Goal: Book appointment/travel/reservation

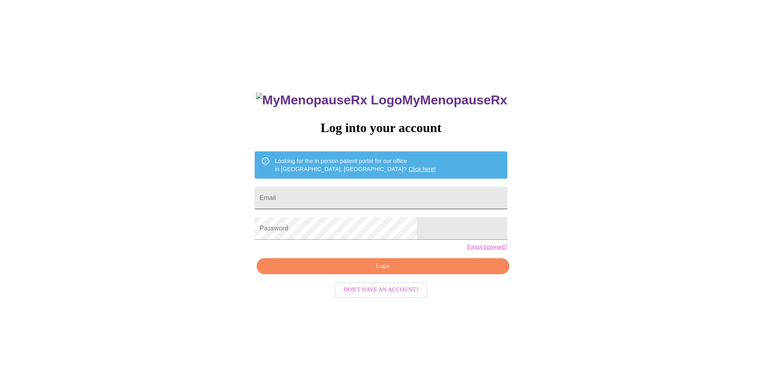
click at [366, 199] on input "Email" at bounding box center [381, 198] width 252 height 23
type input "[PERSON_NAME][EMAIL_ADDRESS][DOMAIN_NAME]"
click at [382, 272] on span "Login" at bounding box center [383, 267] width 234 height 10
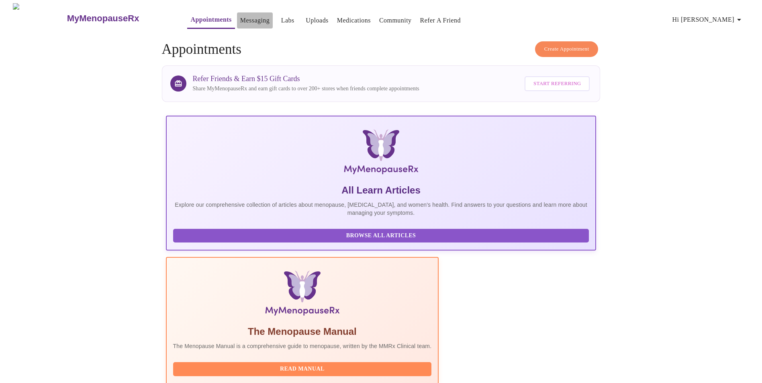
click at [240, 17] on link "Messaging" at bounding box center [254, 20] width 29 height 11
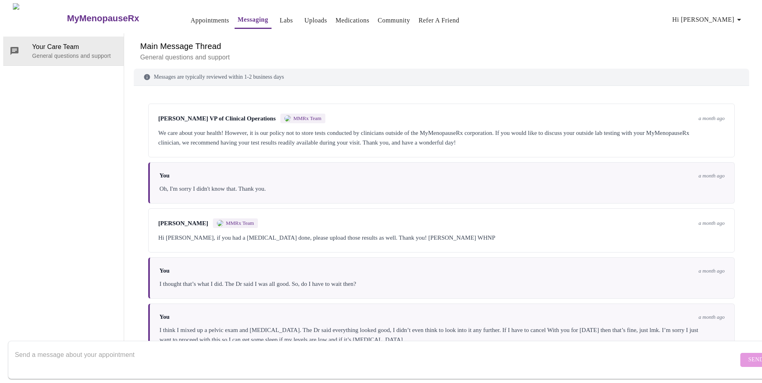
click at [156, 40] on h6 "Main Message Thread" at bounding box center [441, 46] width 603 height 13
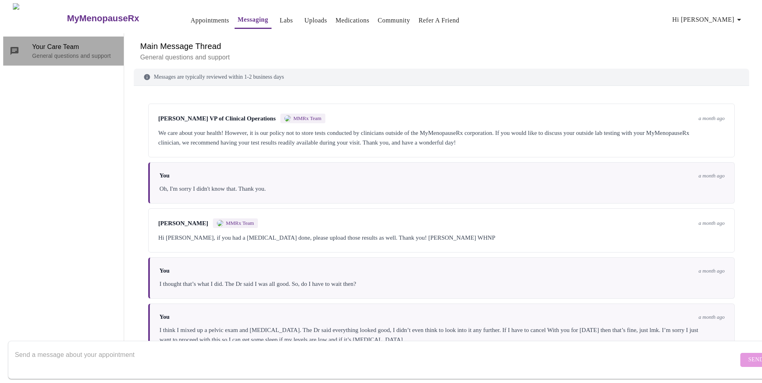
click at [61, 42] on span "Your Care Team" at bounding box center [74, 47] width 85 height 10
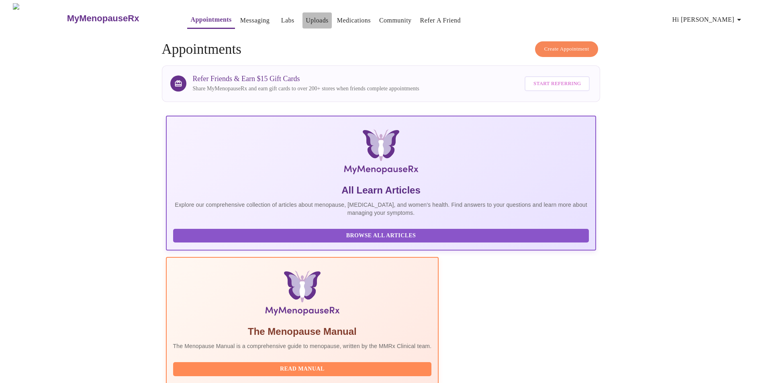
click at [306, 19] on link "Uploads" at bounding box center [317, 20] width 23 height 11
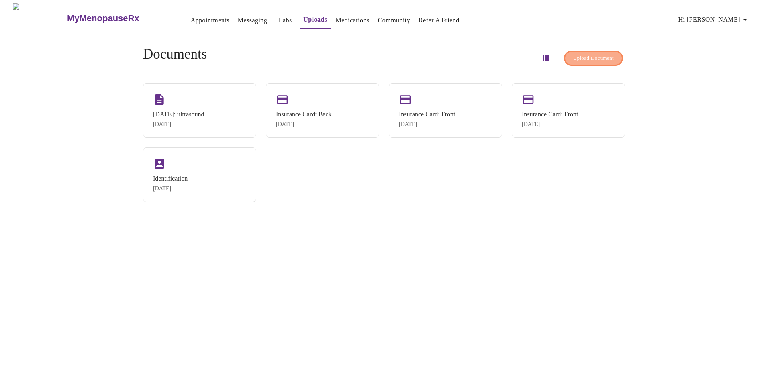
click at [599, 56] on span "Upload Document" at bounding box center [593, 58] width 41 height 9
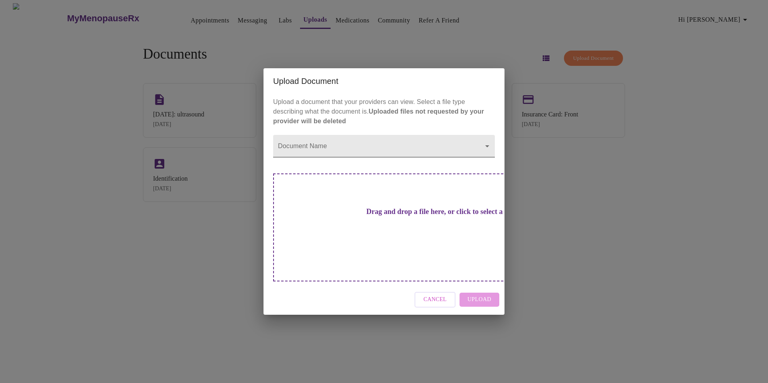
click at [333, 166] on body "MyMenopauseRx Appointments Messaging Labs Uploads Medications Community Refer a…" at bounding box center [384, 194] width 762 height 383
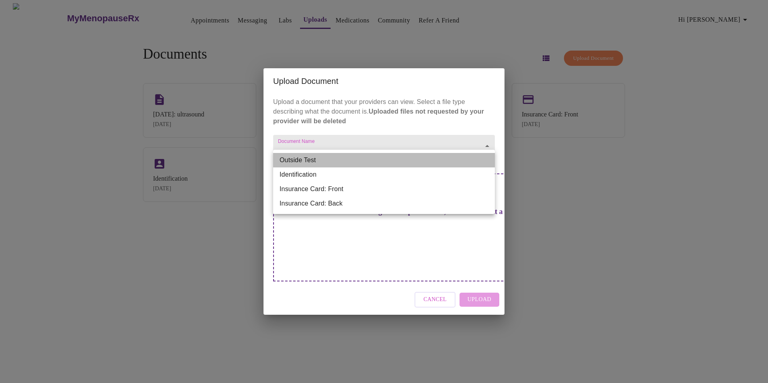
click at [333, 166] on li "Outside Test" at bounding box center [384, 160] width 222 height 14
type input "Outside Test"
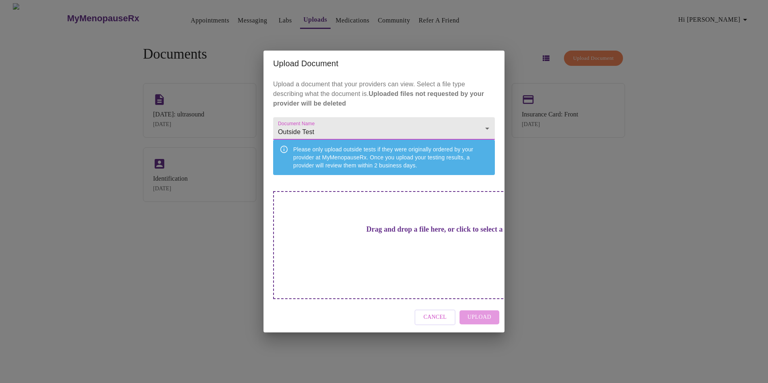
click at [348, 234] on div "Drag and drop a file here, or click to select a file" at bounding box center [440, 245] width 334 height 108
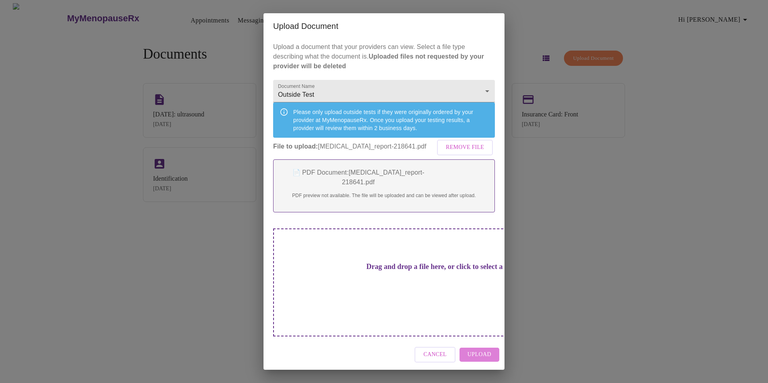
click at [487, 350] on span "Upload" at bounding box center [480, 355] width 24 height 10
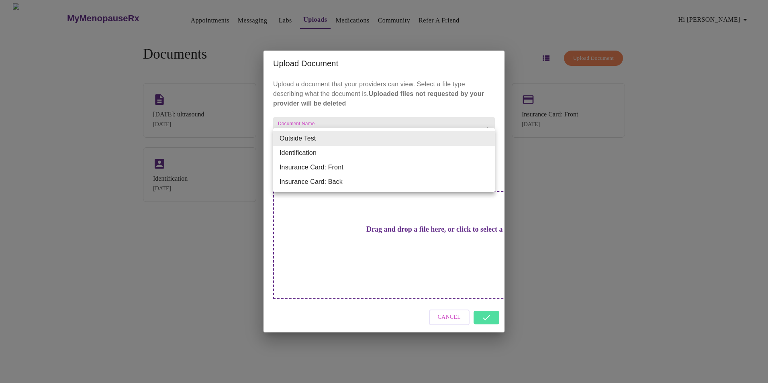
click at [333, 140] on body "MyMenopauseRx Appointments Messaging Labs Uploads Medications Community Refer a…" at bounding box center [384, 194] width 762 height 383
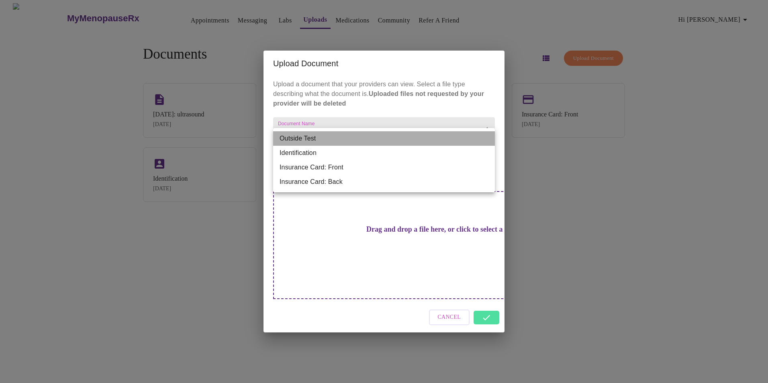
click at [333, 141] on li "Outside Test" at bounding box center [384, 138] width 222 height 14
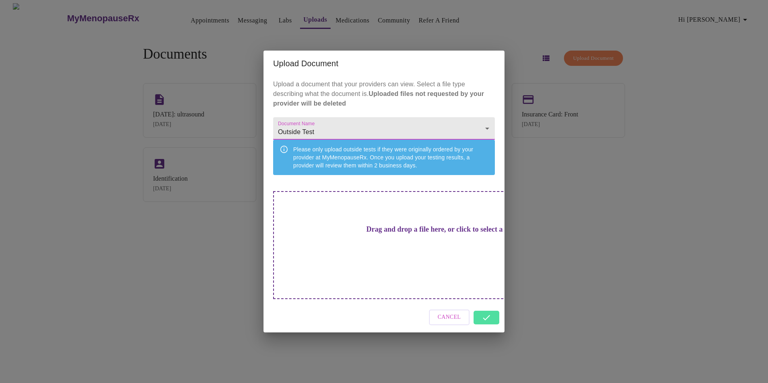
click at [485, 308] on div "Cancel" at bounding box center [384, 318] width 241 height 30
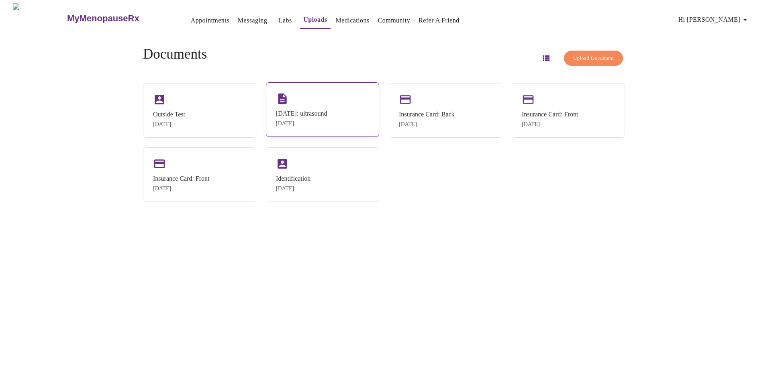
click at [310, 104] on div "[DATE]: ultrasound [DATE]" at bounding box center [322, 109] width 113 height 55
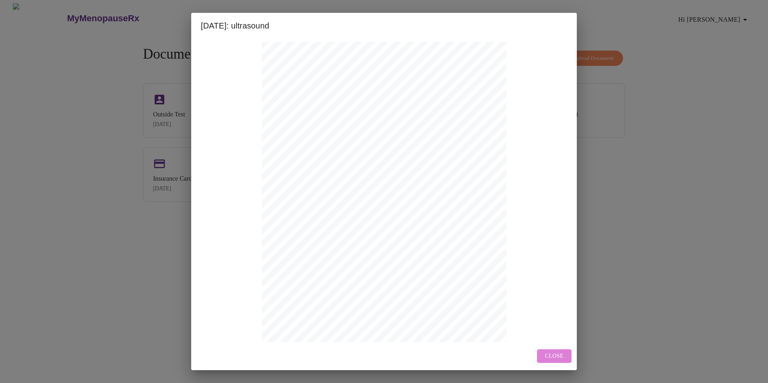
click at [563, 355] on span "Close" at bounding box center [554, 357] width 18 height 10
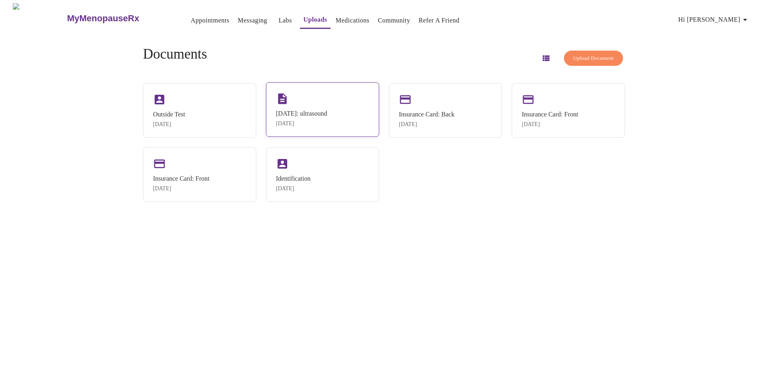
click at [317, 110] on div "[DATE]: ultrasound" at bounding box center [301, 113] width 51 height 7
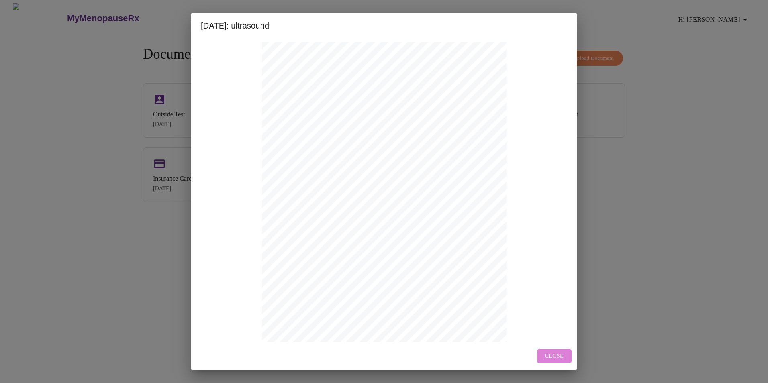
click at [559, 357] on span "Close" at bounding box center [554, 357] width 18 height 10
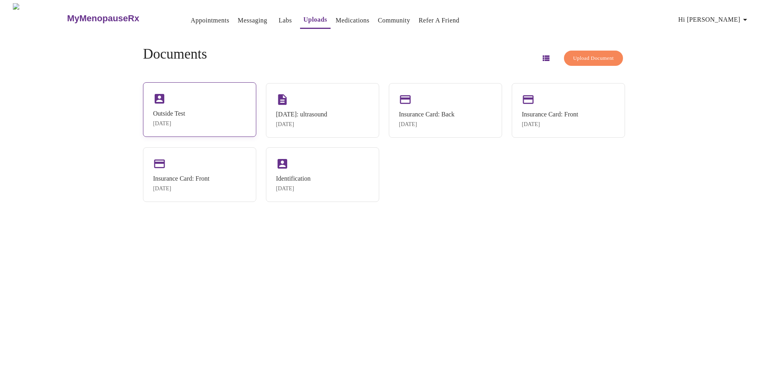
click at [209, 113] on div "Outside Test [DATE]" at bounding box center [199, 109] width 113 height 55
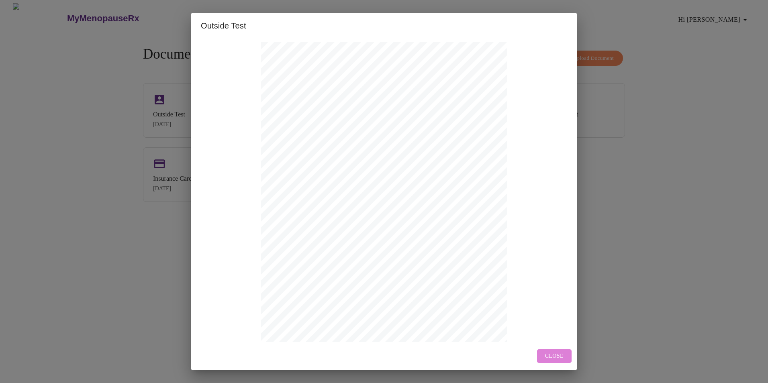
click at [556, 353] on span "Close" at bounding box center [554, 357] width 18 height 10
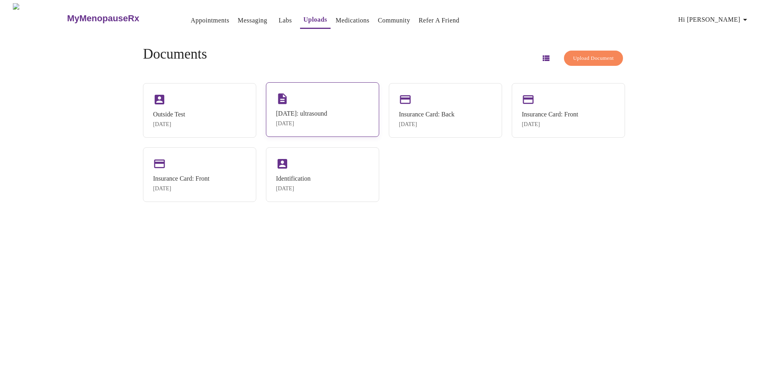
click at [327, 110] on div "[DATE]: ultrasound" at bounding box center [301, 113] width 51 height 7
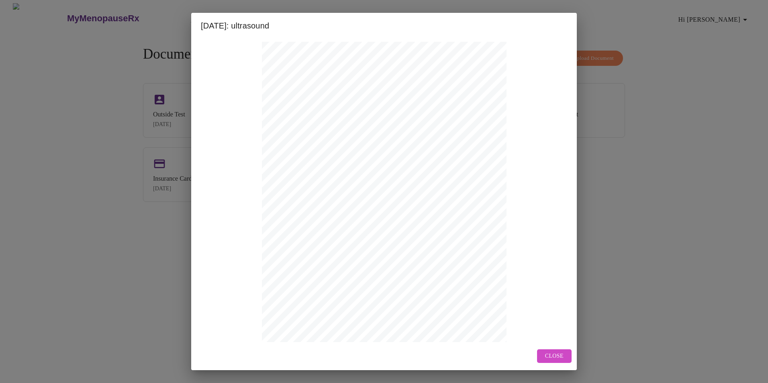
click at [558, 353] on span "Close" at bounding box center [554, 357] width 18 height 10
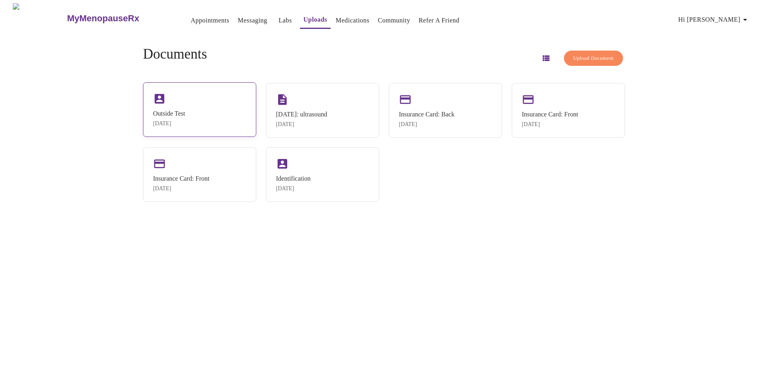
click at [216, 115] on div "Outside Test [DATE]" at bounding box center [199, 109] width 113 height 55
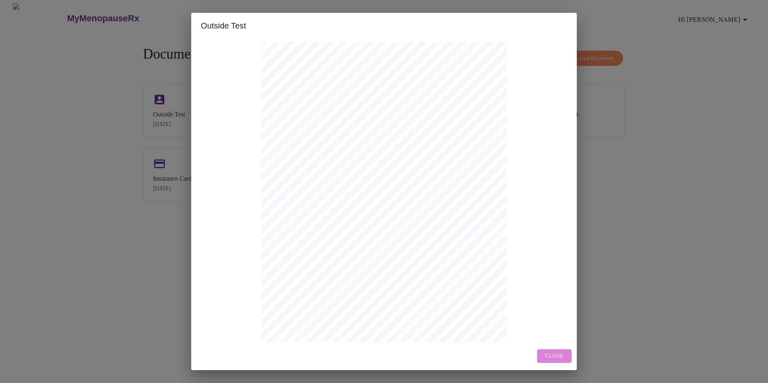
click at [555, 356] on span "Close" at bounding box center [554, 357] width 18 height 10
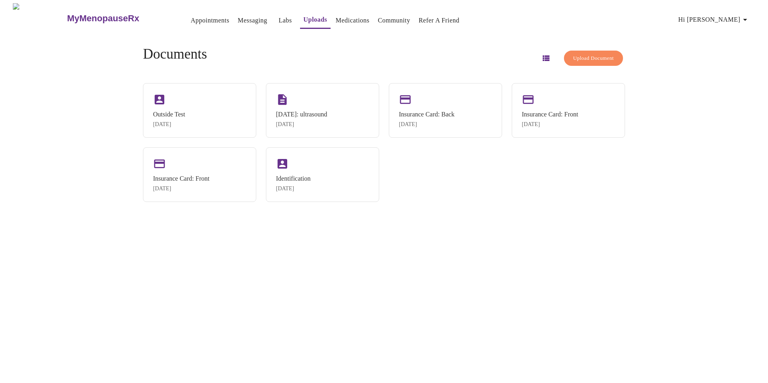
click at [191, 17] on link "Appointments" at bounding box center [210, 20] width 39 height 11
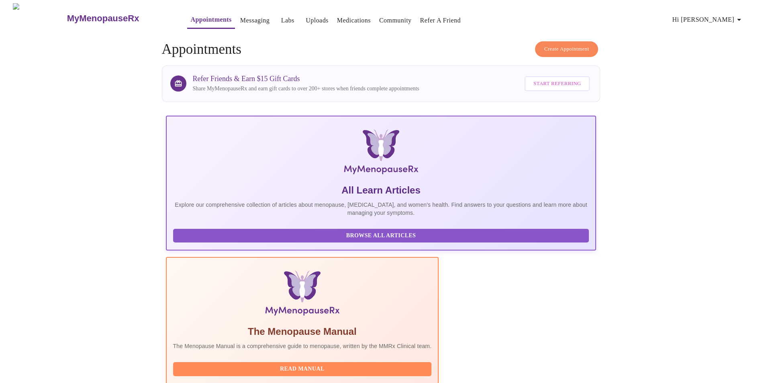
click at [575, 45] on span "Create Appointment" at bounding box center [566, 49] width 45 height 9
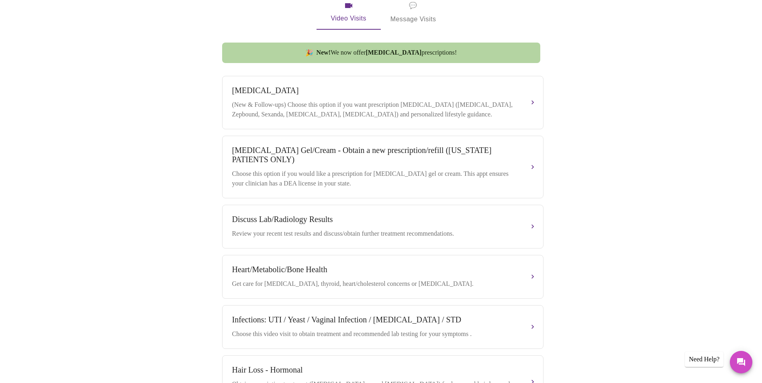
scroll to position [264, 0]
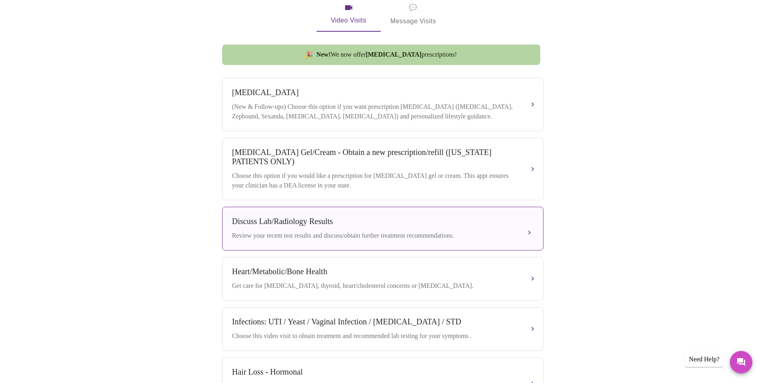
click at [462, 220] on div "Discuss Lab/Radiology Results" at bounding box center [374, 221] width 285 height 9
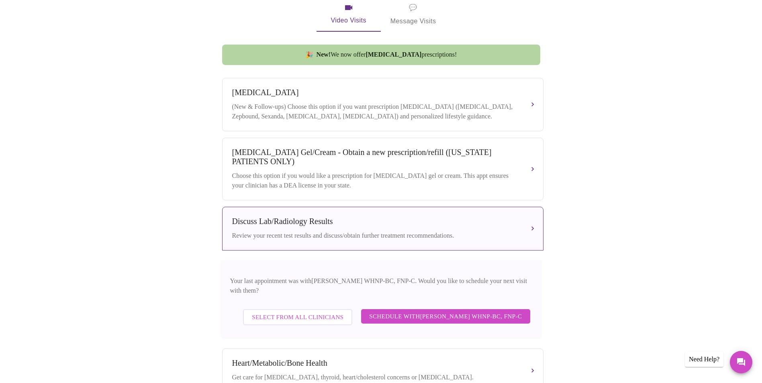
drag, startPoint x: 421, startPoint y: 308, endPoint x: 482, endPoint y: 310, distance: 60.3
click at [430, 311] on span "Schedule with [PERSON_NAME] WHNP-BC, FNP-C" at bounding box center [445, 316] width 153 height 10
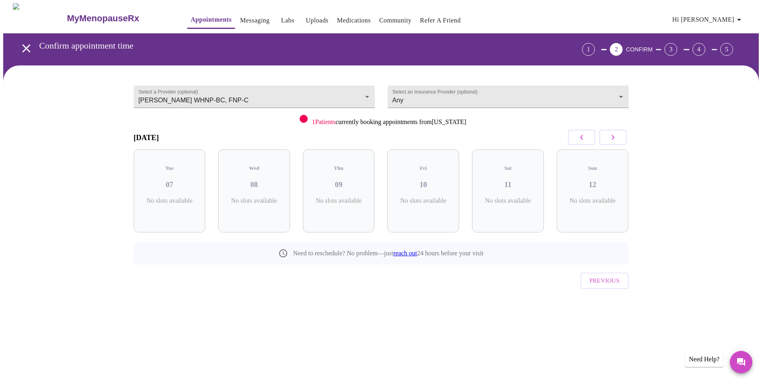
scroll to position [0, 0]
click at [625, 139] on button "button" at bounding box center [615, 137] width 27 height 15
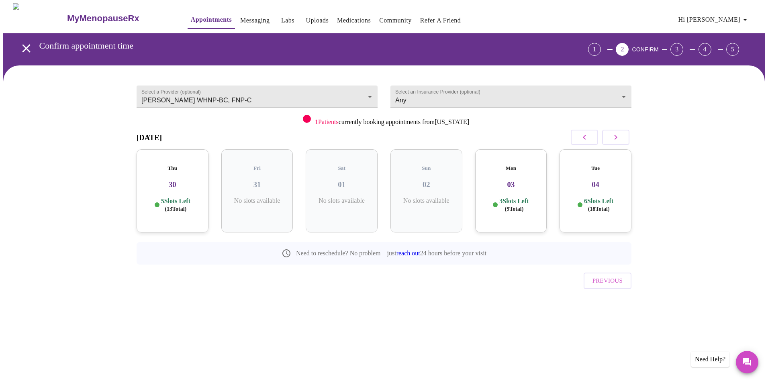
click at [625, 139] on button "button" at bounding box center [615, 137] width 27 height 15
click at [198, 197] on div "6 Slots Left ( 16 Total)" at bounding box center [172, 205] width 59 height 16
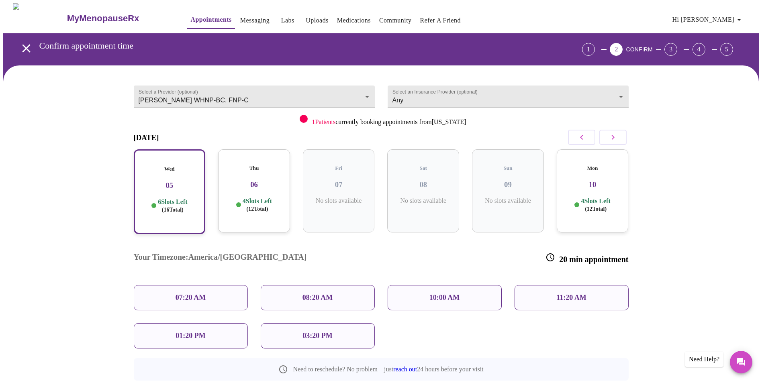
click at [189, 332] on p "01:20 PM" at bounding box center [191, 336] width 30 height 8
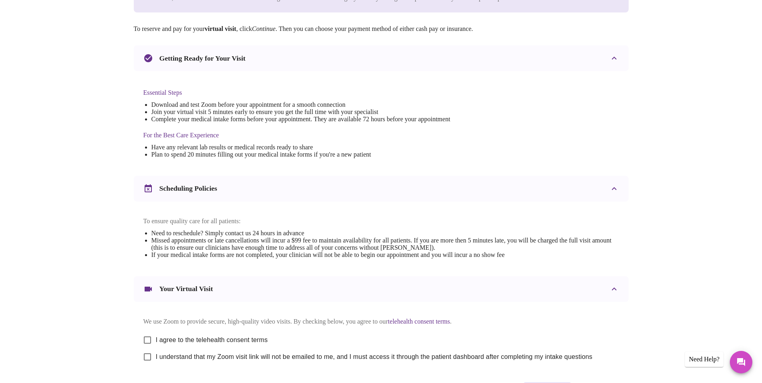
scroll to position [199, 0]
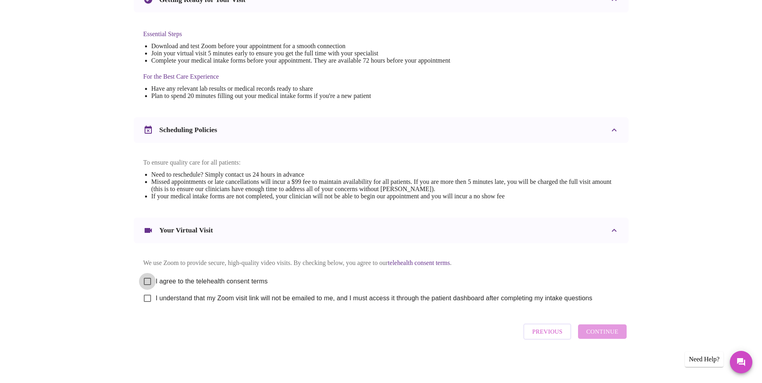
click at [145, 278] on input "I agree to the telehealth consent terms" at bounding box center [147, 281] width 17 height 17
checkbox input "true"
click at [149, 298] on input "I understand that my Zoom visit link will not be emailed to me, and I must acce…" at bounding box center [147, 298] width 17 height 17
checkbox input "true"
click at [603, 328] on button "Continue" at bounding box center [602, 332] width 48 height 14
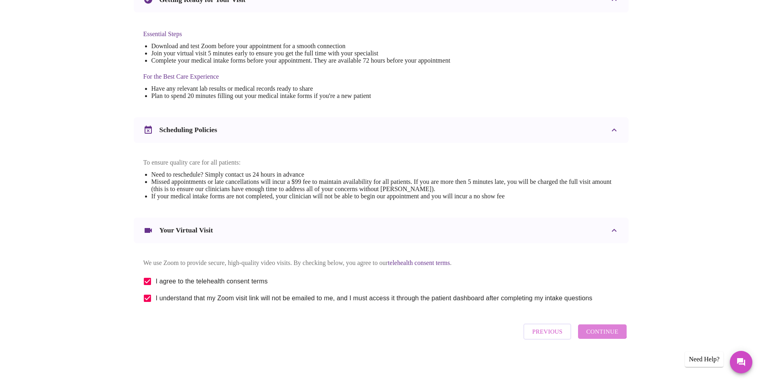
scroll to position [0, 0]
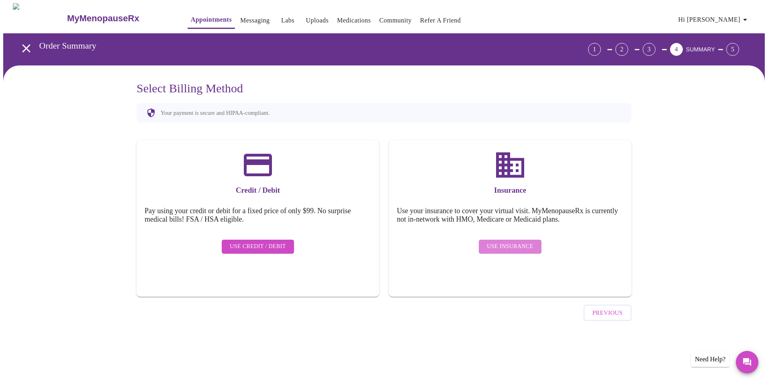
click at [521, 242] on span "Use Insurance" at bounding box center [510, 247] width 46 height 10
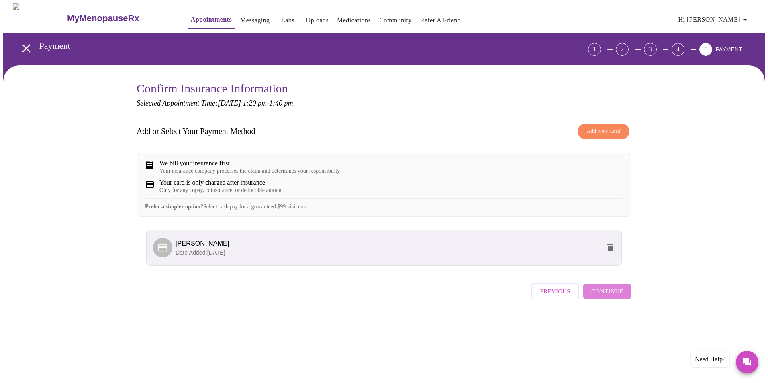
click at [609, 297] on span "Continue" at bounding box center [607, 291] width 32 height 10
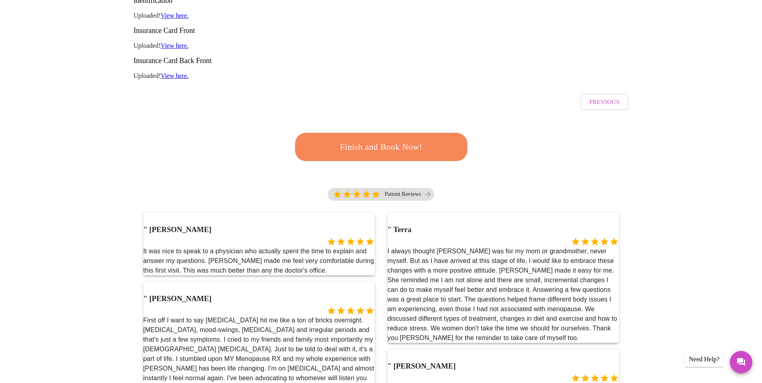
scroll to position [40, 0]
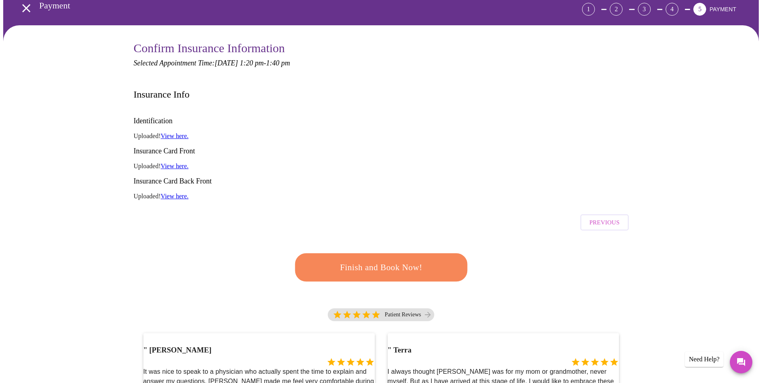
click at [422, 260] on span "Finish and Book Now!" at bounding box center [381, 267] width 149 height 15
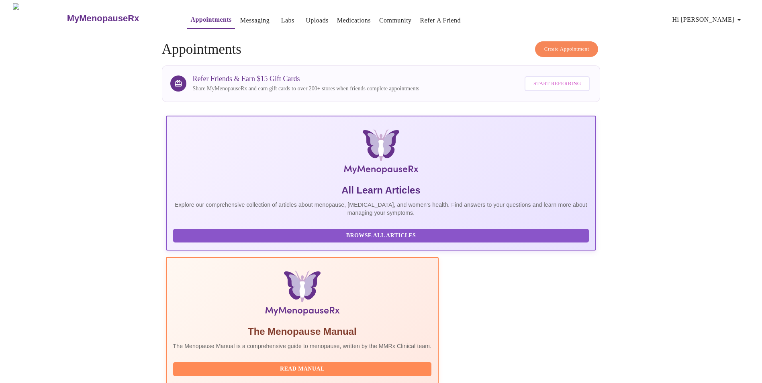
click at [726, 16] on span "Hi [PERSON_NAME]" at bounding box center [709, 19] width 72 height 11
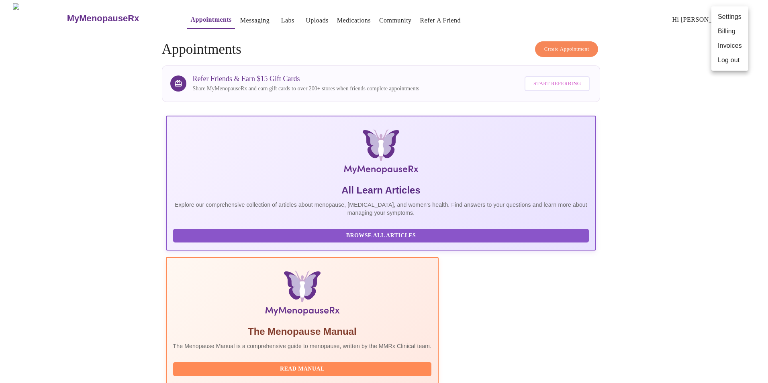
click at [728, 33] on li "Billing" at bounding box center [730, 31] width 37 height 14
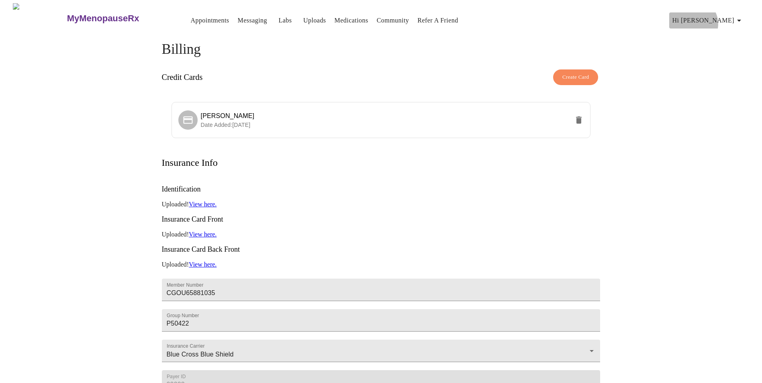
click at [732, 20] on span "Hi [PERSON_NAME]" at bounding box center [709, 20] width 72 height 11
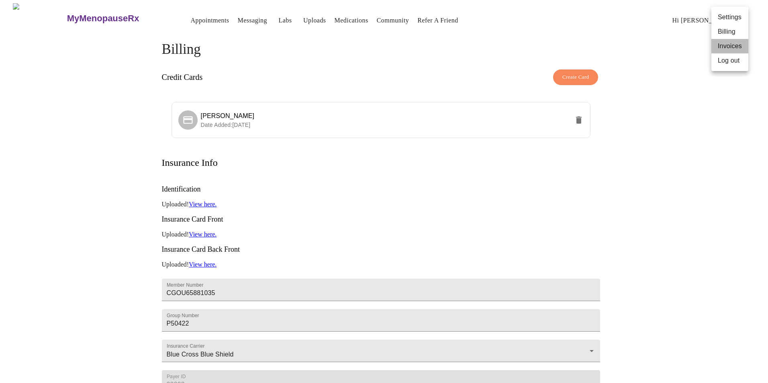
click at [737, 43] on li "Invoices" at bounding box center [730, 46] width 37 height 14
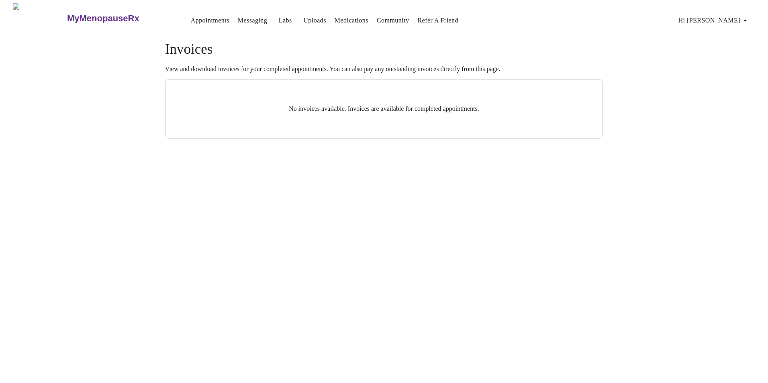
click at [736, 24] on button "Hi [PERSON_NAME]" at bounding box center [714, 20] width 78 height 16
click at [737, 60] on li "Log out" at bounding box center [736, 60] width 37 height 14
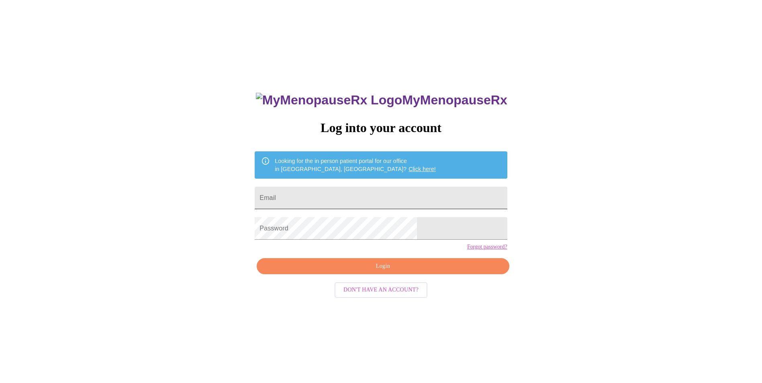
click at [338, 198] on input "Email" at bounding box center [381, 198] width 252 height 23
type input "[PERSON_NAME][EMAIL_ADDRESS][DOMAIN_NAME]"
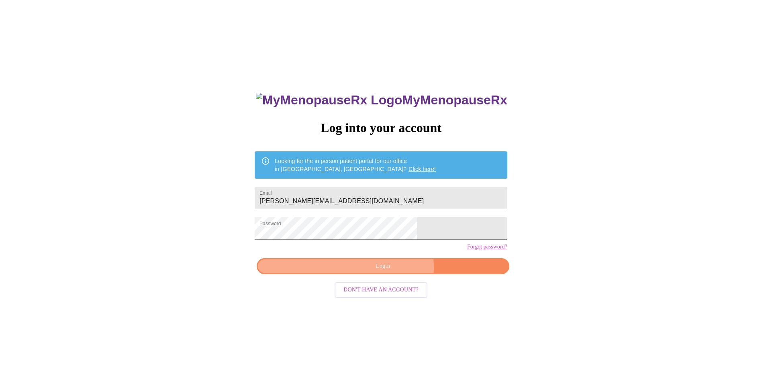
click at [391, 272] on span "Login" at bounding box center [383, 267] width 234 height 10
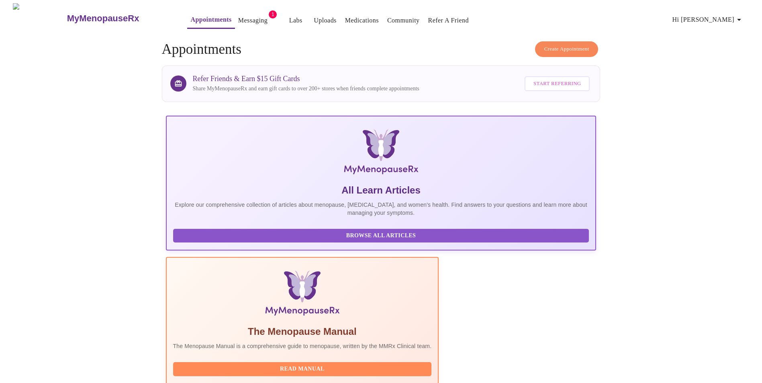
click at [238, 15] on link "Messaging" at bounding box center [252, 20] width 29 height 11
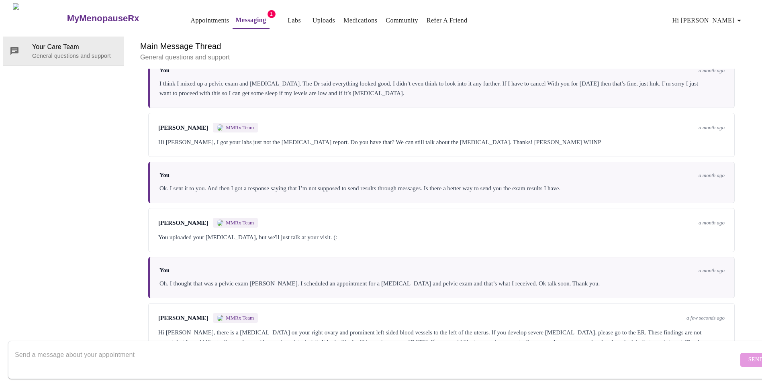
scroll to position [281, 0]
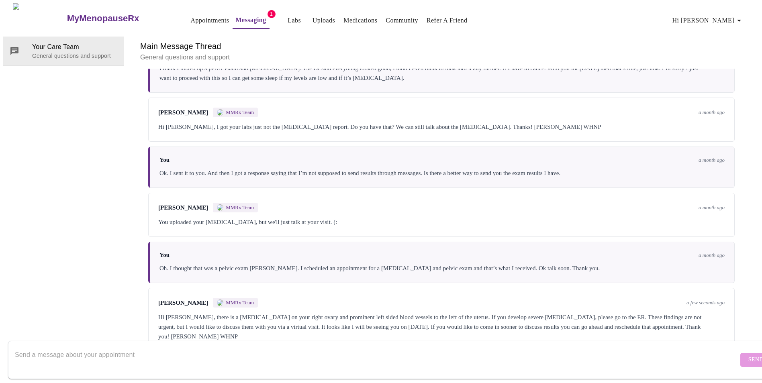
click at [162, 345] on div at bounding box center [377, 360] width 724 height 31
click at [34, 347] on textarea "Oh, ok. I definitely will. Thank you!" at bounding box center [377, 360] width 724 height 26
type textarea "Oh, ok yes, I definitely will. Thank you!"
click at [749, 355] on span "Send" at bounding box center [756, 360] width 15 height 10
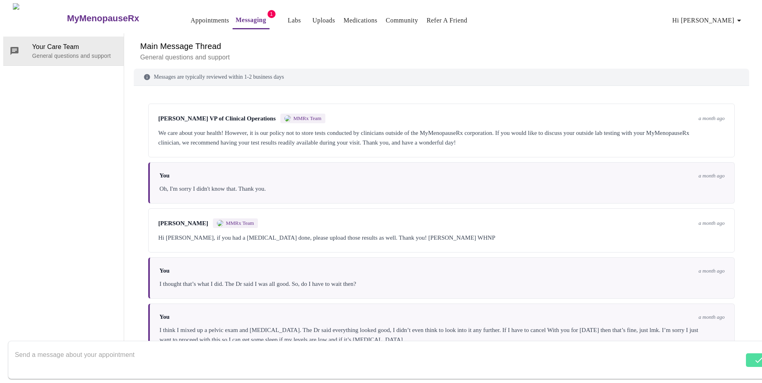
scroll to position [0, 0]
click at [190, 16] on link "Appointments" at bounding box center [209, 20] width 39 height 11
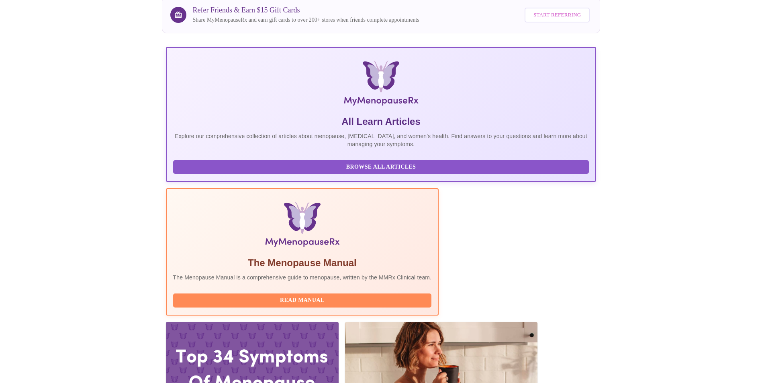
scroll to position [201, 0]
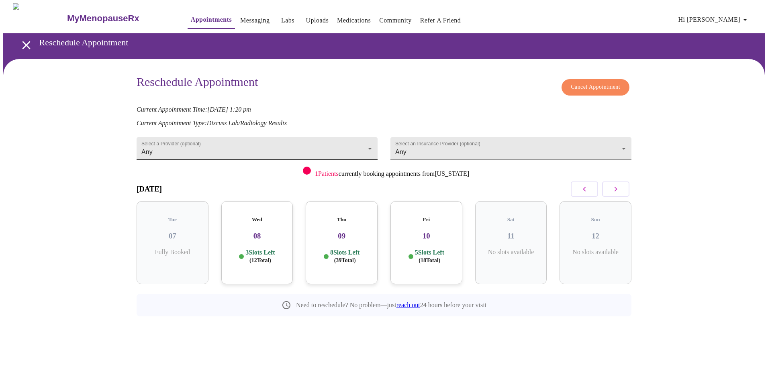
click at [164, 143] on body "MyMenopauseRx Appointments Messaging Labs Uploads Medications Community Refer a…" at bounding box center [384, 178] width 762 height 350
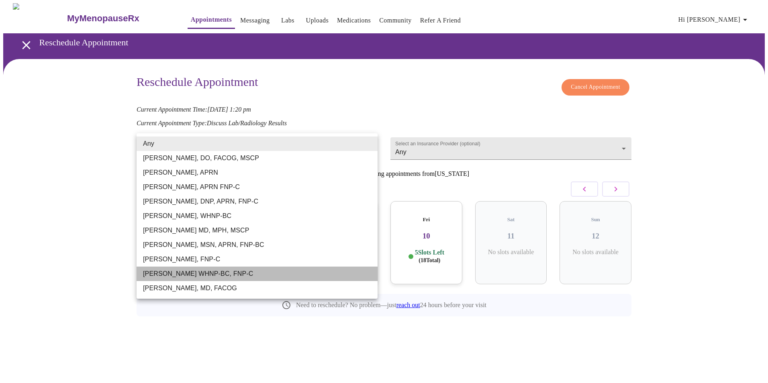
click at [216, 270] on li "[PERSON_NAME] WHNP-BC, FNP-C" at bounding box center [257, 274] width 241 height 14
type input "[PERSON_NAME] WHNP-BC, FNP-C"
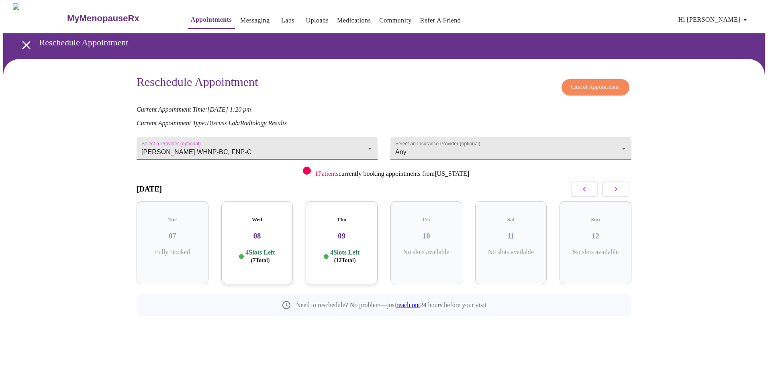
click at [261, 240] on div "Wed 08 4 Slots Left ( 7 Total)" at bounding box center [257, 242] width 72 height 83
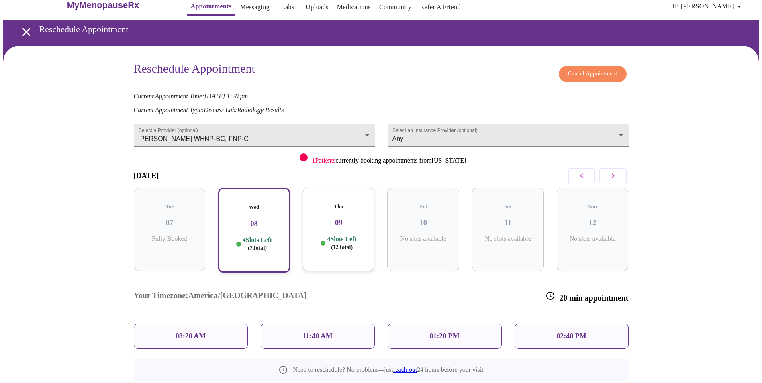
scroll to position [20, 0]
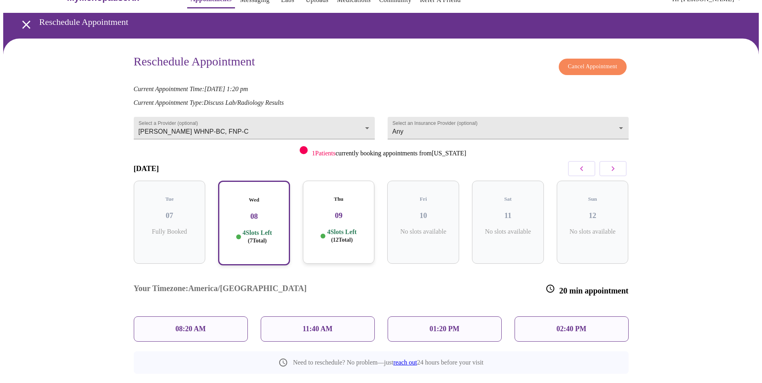
click at [219, 317] on div "08:20 AM" at bounding box center [191, 329] width 114 height 25
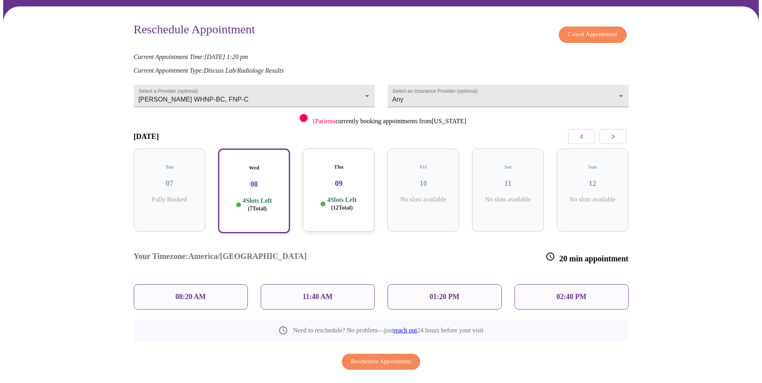
click at [355, 284] on div "11:40 AM" at bounding box center [318, 296] width 114 height 25
click at [319, 293] on p "11:40 AM" at bounding box center [318, 297] width 30 height 8
click at [171, 284] on div "08:20 AM" at bounding box center [191, 296] width 114 height 25
click at [247, 188] on div "Wed 08 4 Slots Left ( 7 Total)" at bounding box center [254, 191] width 72 height 85
click at [313, 284] on div "11:40 AM" at bounding box center [318, 296] width 114 height 25
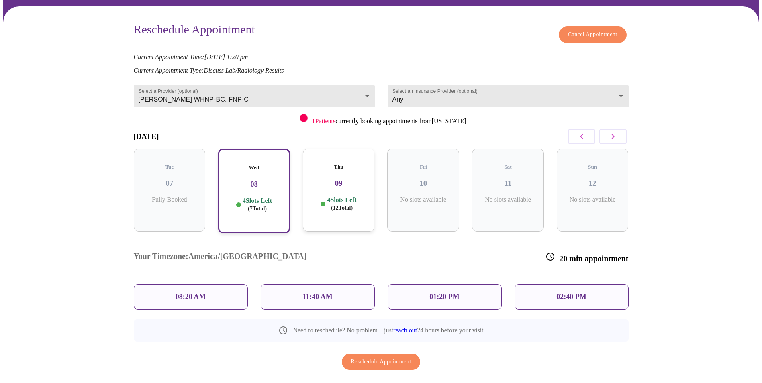
click at [254, 187] on div "Wed 08 4 Slots Left ( 7 Total)" at bounding box center [254, 191] width 72 height 85
click at [307, 293] on p "11:40 AM" at bounding box center [318, 297] width 30 height 8
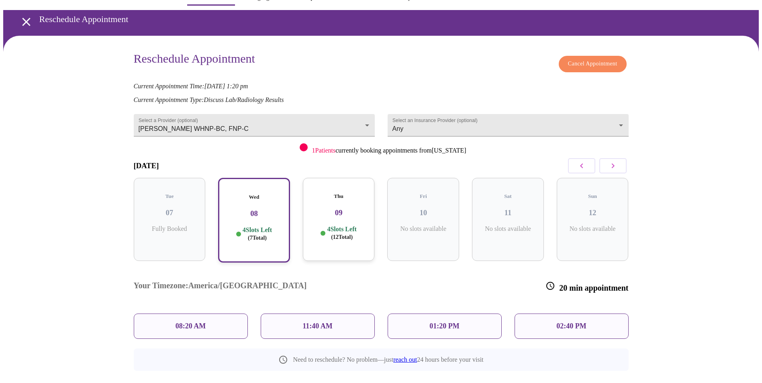
scroll to position [0, 0]
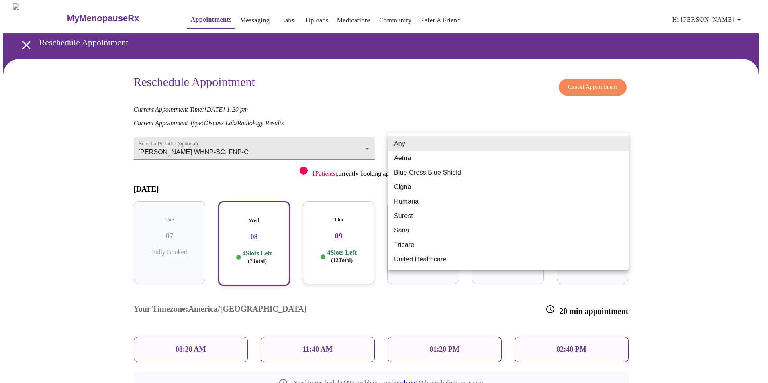
click at [417, 148] on body "MyMenopauseRx Appointments Messaging Labs Uploads Medications Community Refer a…" at bounding box center [384, 233] width 762 height 460
click at [418, 171] on li "Blue Cross Blue Shield" at bounding box center [508, 173] width 241 height 14
type input "Blue Cross Blue Shield"
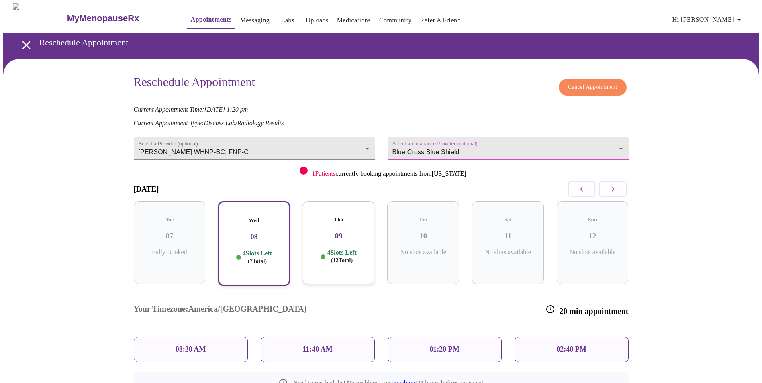
click at [272, 250] on p "4 Slots Left ( 7 Total)" at bounding box center [257, 258] width 29 height 16
click at [333, 239] on div "Thu 09 4 Slots Left ( 12 Total)" at bounding box center [339, 242] width 72 height 83
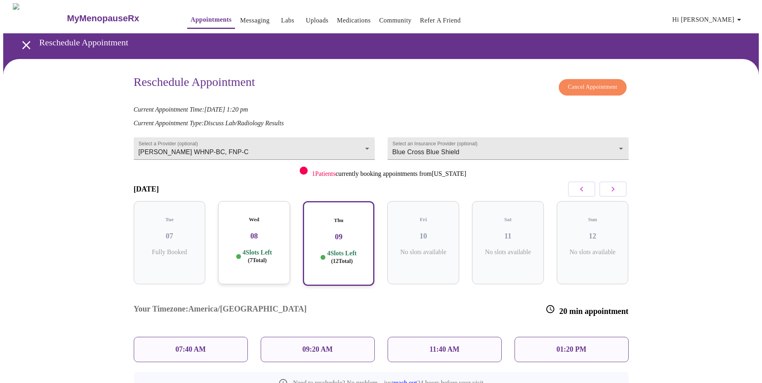
click at [270, 249] on p "4 Slots Left ( 7 Total)" at bounding box center [257, 257] width 29 height 16
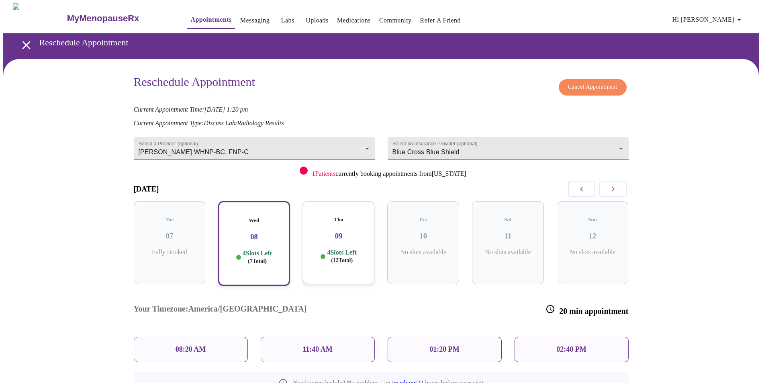
click at [323, 346] on p "11:40 AM" at bounding box center [318, 350] width 30 height 8
click at [461, 337] on div "01:20 PM" at bounding box center [445, 349] width 114 height 25
click at [570, 346] on p "02:40 PM" at bounding box center [571, 350] width 30 height 8
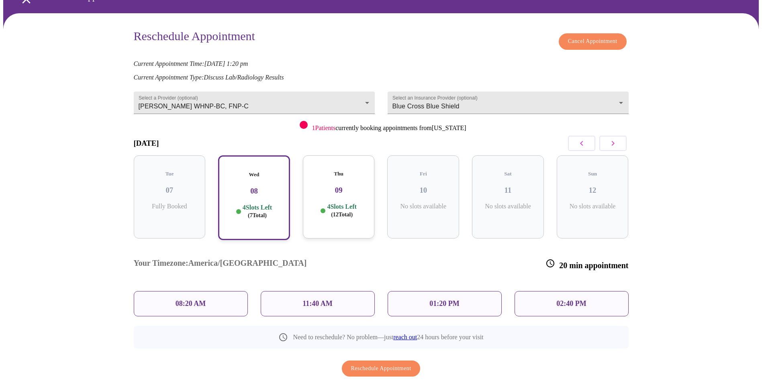
scroll to position [53, 0]
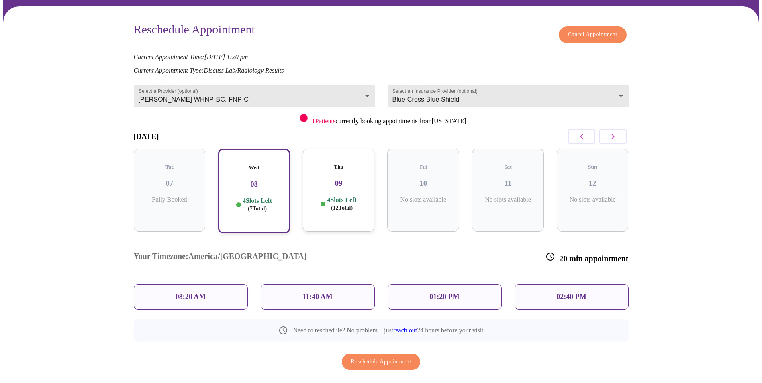
click at [213, 284] on div "08:20 AM" at bounding box center [191, 296] width 114 height 25
click at [261, 180] on h3 "08" at bounding box center [253, 184] width 57 height 9
click at [324, 293] on p "11:40 AM" at bounding box center [318, 297] width 30 height 8
click at [171, 284] on div "08:20 AM" at bounding box center [191, 296] width 114 height 25
click at [307, 284] on div "11:40 AM" at bounding box center [318, 296] width 114 height 25
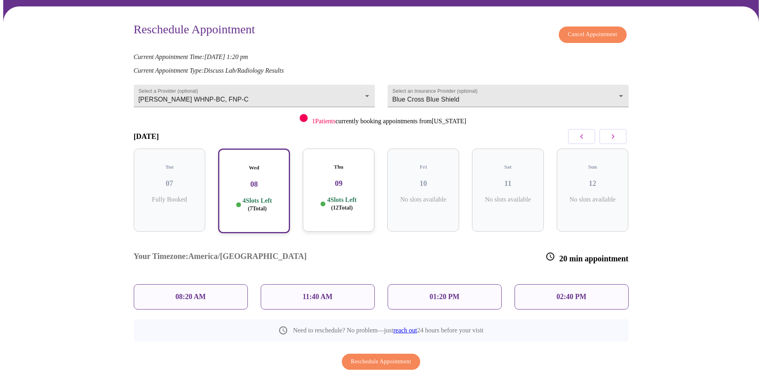
click at [310, 293] on p "11:40 AM" at bounding box center [318, 297] width 30 height 8
click at [209, 284] on div "08:20 AM" at bounding box center [191, 296] width 114 height 25
click at [321, 179] on h3 "09" at bounding box center [338, 183] width 59 height 9
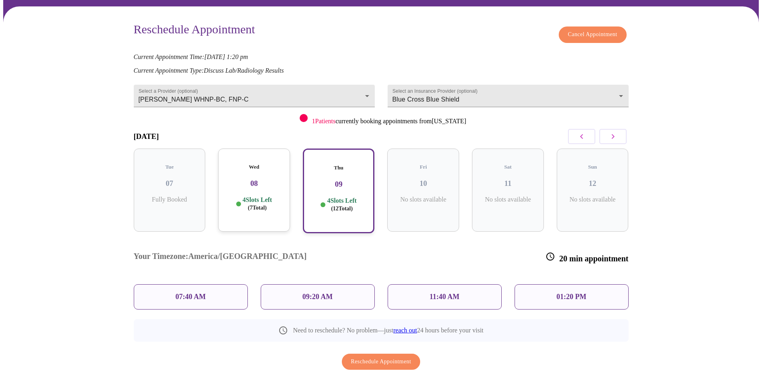
click at [297, 284] on div "09:20 AM" at bounding box center [318, 296] width 114 height 25
click at [254, 183] on div "Wed 08 4 Slots Left ( 7 Total)" at bounding box center [254, 190] width 72 height 83
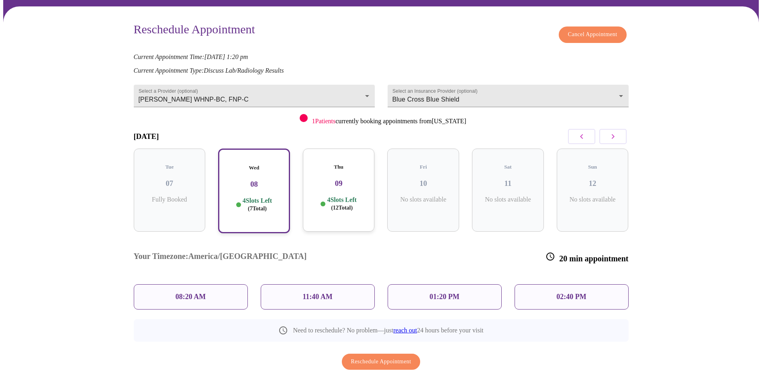
click at [213, 284] on div "08:20 AM" at bounding box center [191, 296] width 114 height 25
click at [487, 284] on div "01:20 PM" at bounding box center [445, 296] width 114 height 25
click at [584, 136] on icon "button" at bounding box center [582, 137] width 10 height 10
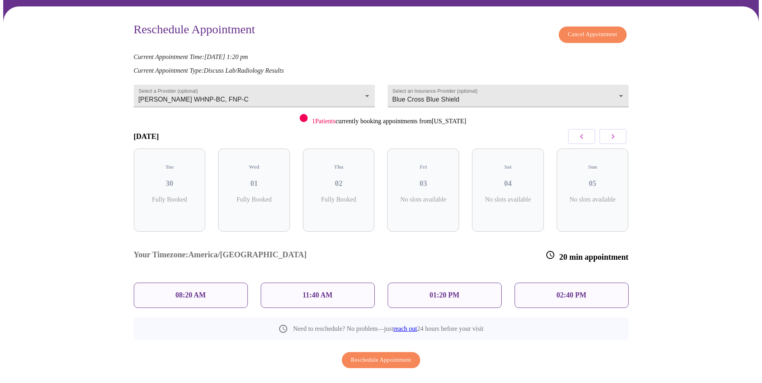
click at [614, 139] on icon "button" at bounding box center [613, 137] width 10 height 10
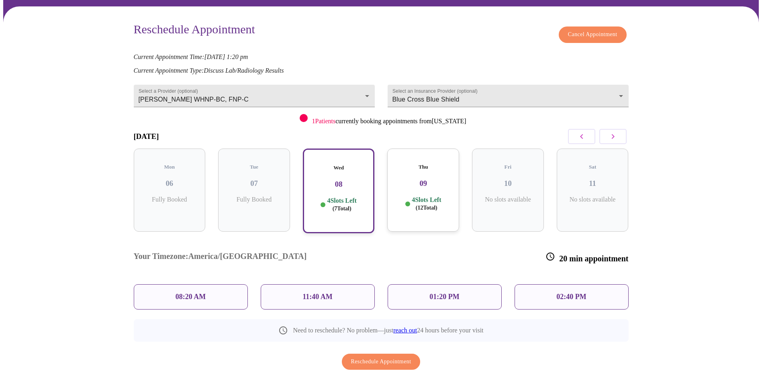
click at [327, 293] on p "11:40 AM" at bounding box center [318, 297] width 30 height 8
click at [299, 284] on div "11:40 AM" at bounding box center [318, 296] width 114 height 25
click at [203, 293] on p "08:20 AM" at bounding box center [191, 297] width 31 height 8
click at [299, 284] on div "11:40 AM" at bounding box center [318, 296] width 114 height 25
click at [421, 284] on div "01:20 PM" at bounding box center [445, 296] width 114 height 25
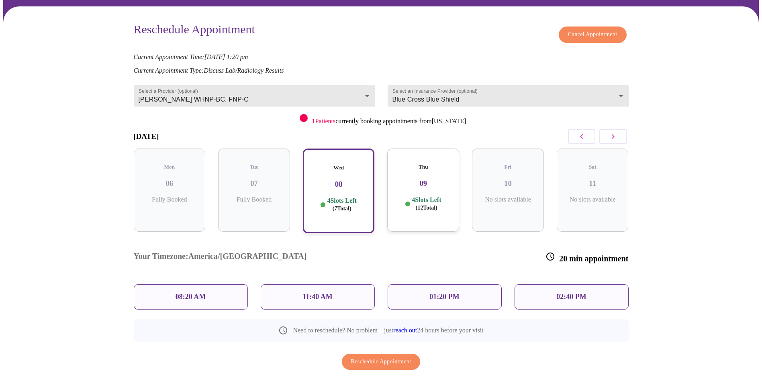
click at [339, 284] on div "11:40 AM" at bounding box center [318, 296] width 114 height 25
click at [463, 278] on div "01:20 PM" at bounding box center [444, 297] width 127 height 38
click at [336, 180] on h3 "08" at bounding box center [338, 184] width 57 height 9
click at [444, 184] on div "Thu 09 4 Slots Left ( 12 Total)" at bounding box center [423, 190] width 72 height 83
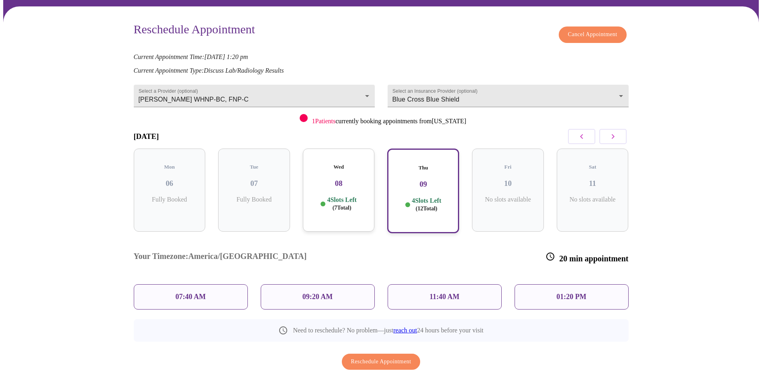
click at [344, 185] on div "Wed 08 4 Slots Left ( 7 Total)" at bounding box center [339, 190] width 72 height 83
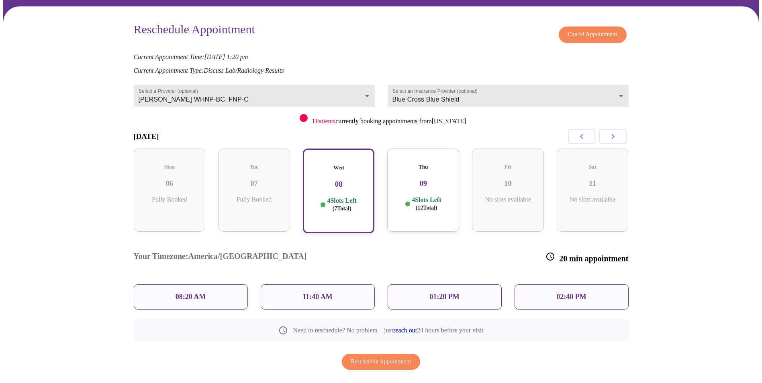
click at [341, 284] on div "11:40 AM" at bounding box center [318, 296] width 114 height 25
click at [470, 284] on div "01:20 PM" at bounding box center [445, 296] width 114 height 25
click at [577, 284] on div "02:40 PM" at bounding box center [572, 296] width 114 height 25
click at [221, 284] on div "08:20 AM" at bounding box center [191, 296] width 114 height 25
click at [334, 284] on div "11:40 AM" at bounding box center [318, 296] width 114 height 25
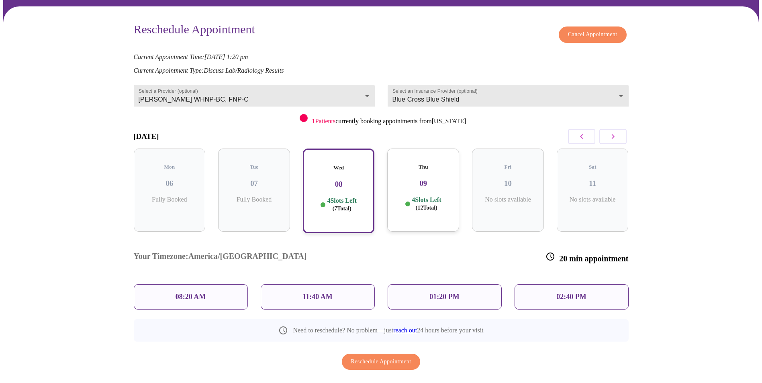
click at [599, 35] on span "Cancel Appointment" at bounding box center [592, 35] width 49 height 10
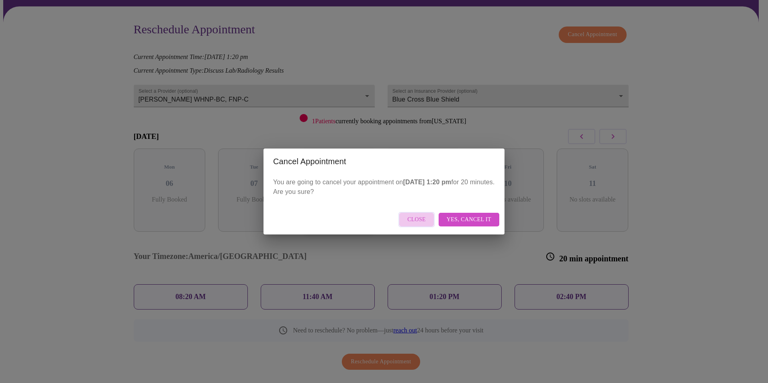
click at [426, 223] on span "Close" at bounding box center [416, 220] width 18 height 10
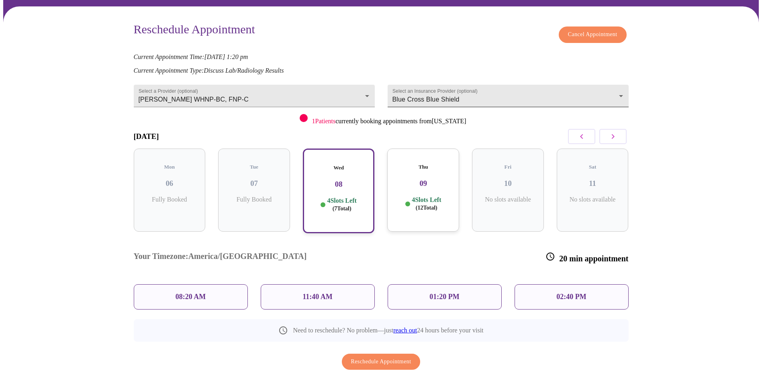
scroll to position [0, 0]
